Goal: Information Seeking & Learning: Find specific fact

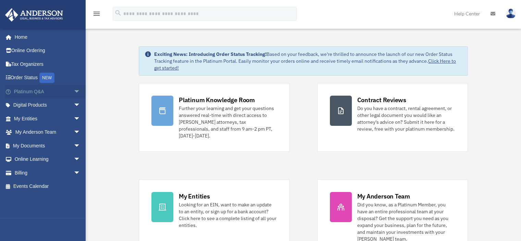
click at [74, 91] on span "arrow_drop_down" at bounding box center [81, 92] width 14 height 14
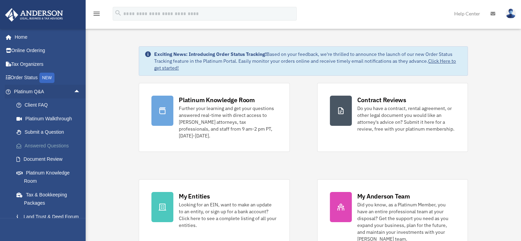
click at [49, 146] on link "Answered Questions" at bounding box center [50, 146] width 81 height 14
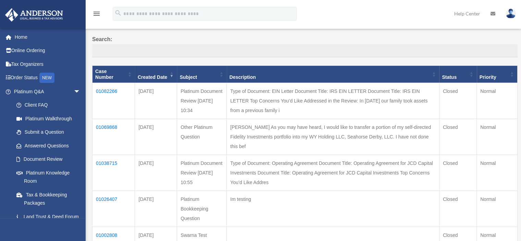
scroll to position [137, 0]
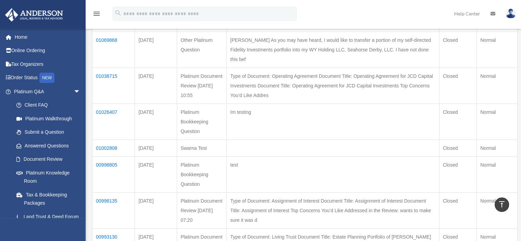
click at [106, 111] on td "01026407" at bounding box center [113, 122] width 42 height 36
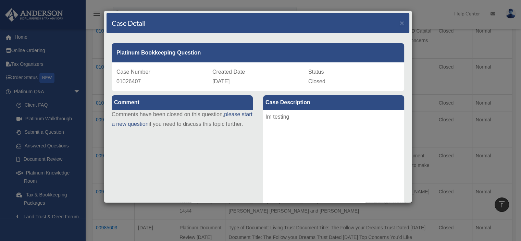
scroll to position [171, 0]
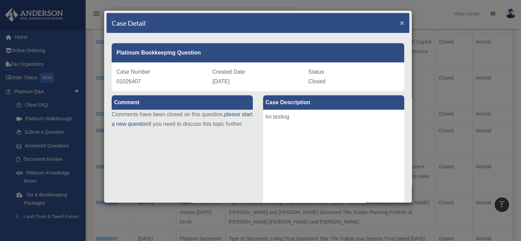
click at [399, 24] on span "×" at bounding box center [401, 23] width 4 height 8
